Goal: Task Accomplishment & Management: Manage account settings

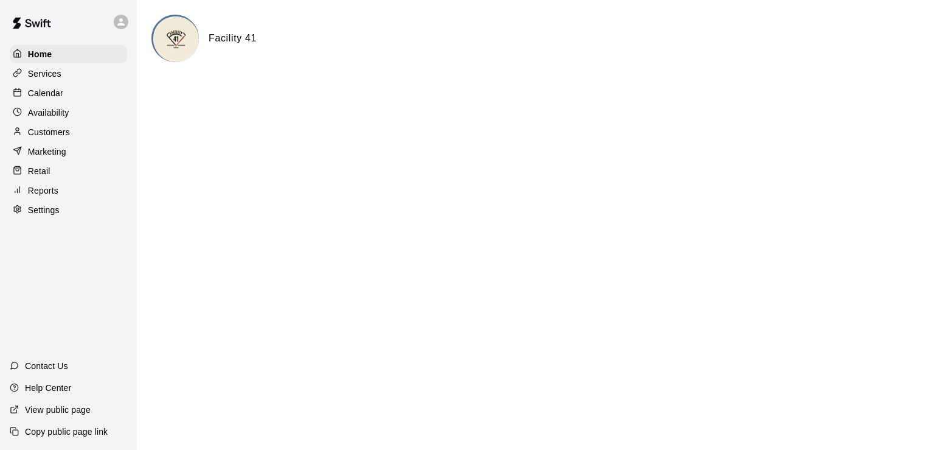
click at [66, 96] on div "Calendar" at bounding box center [68, 93] width 117 height 18
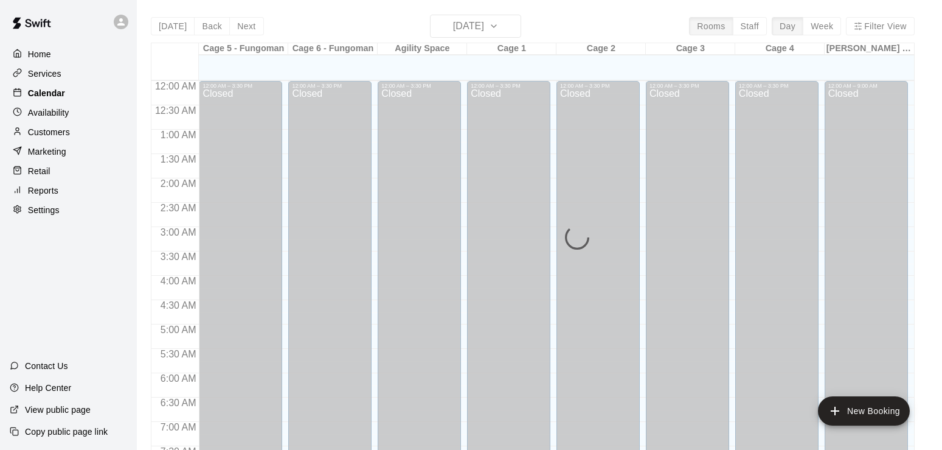
scroll to position [704, 0]
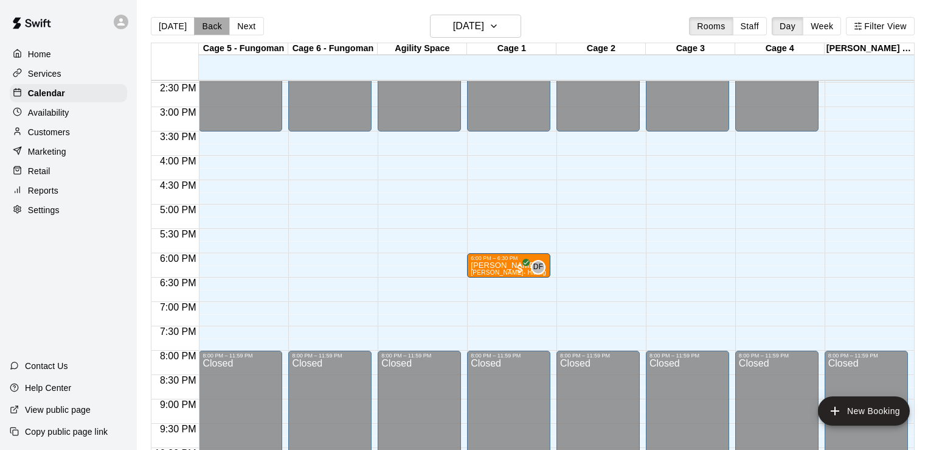
click at [201, 24] on button "Back" at bounding box center [212, 26] width 36 height 18
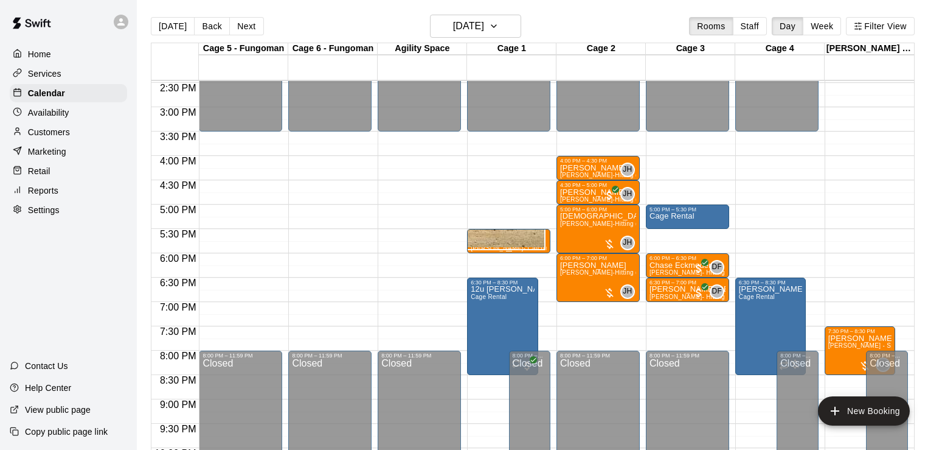
click at [490, 248] on span "[PERSON_NAME]- Catching (30 min)" at bounding box center [525, 248] width 108 height 7
click at [570, 227] on span "[PERSON_NAME]-Hitting (60 min)" at bounding box center [609, 223] width 99 height 7
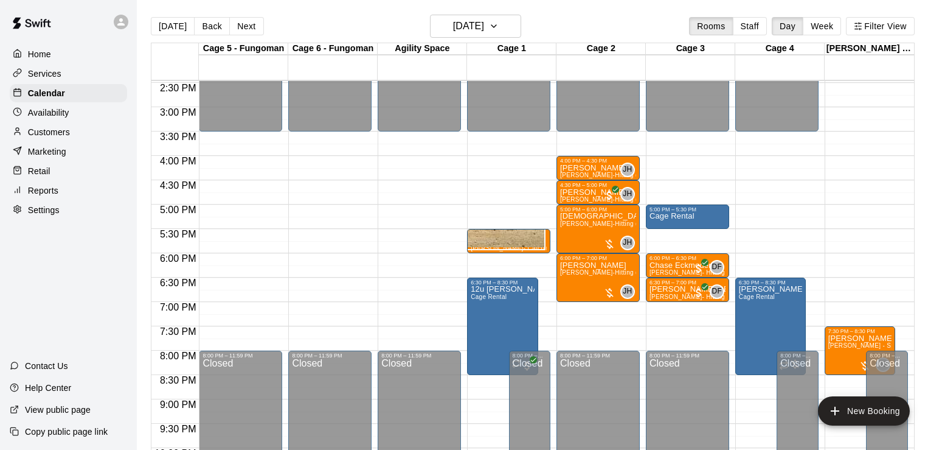
click at [184, 27] on button "[DATE]" at bounding box center [173, 26] width 44 height 18
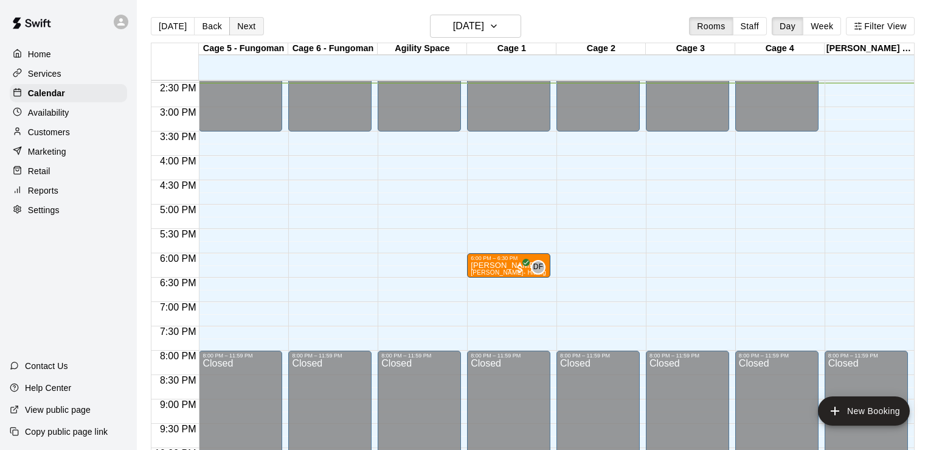
click at [259, 24] on button "Next" at bounding box center [246, 26] width 34 height 18
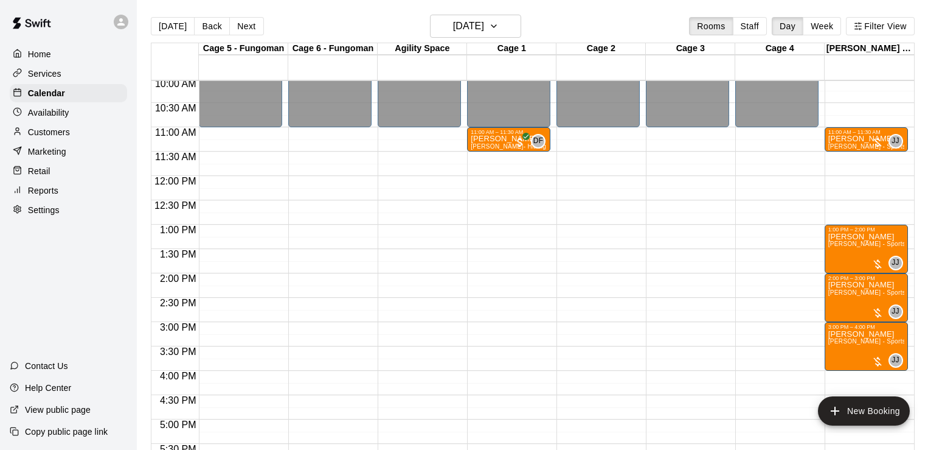
scroll to position [474, 0]
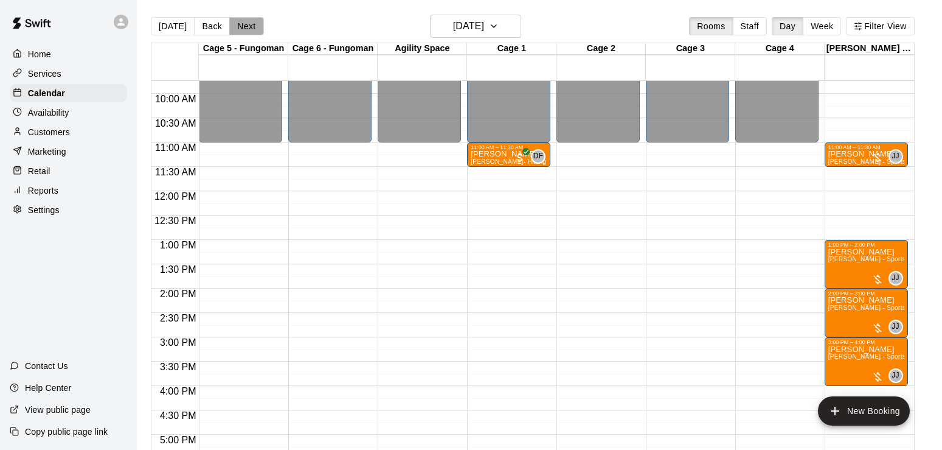
click at [251, 24] on button "Next" at bounding box center [246, 26] width 34 height 18
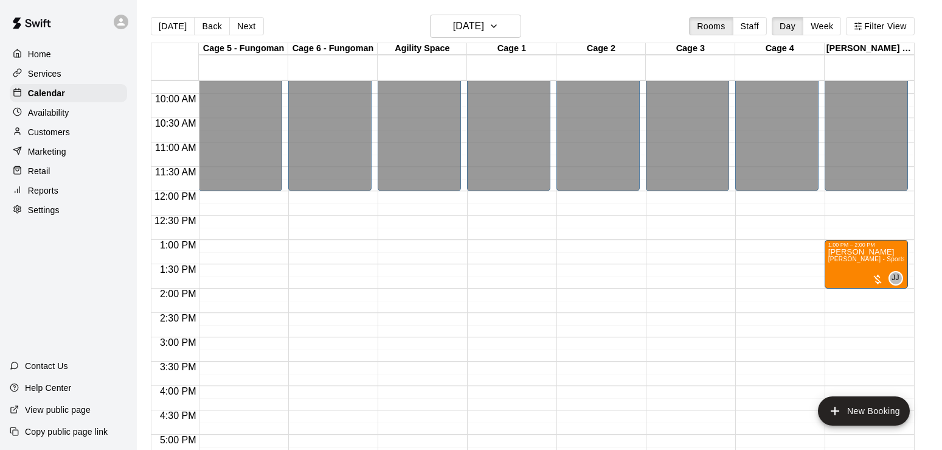
scroll to position [787, 0]
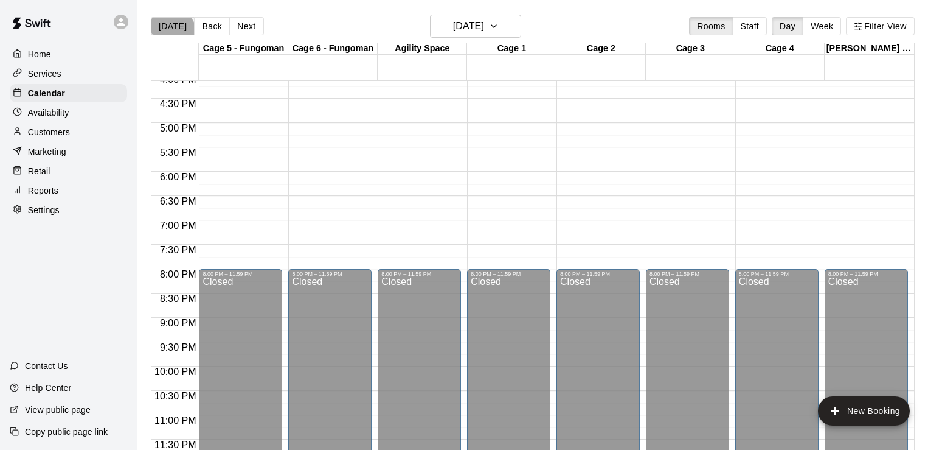
click at [170, 33] on button "[DATE]" at bounding box center [173, 26] width 44 height 18
